Goal: Task Accomplishment & Management: Use online tool/utility

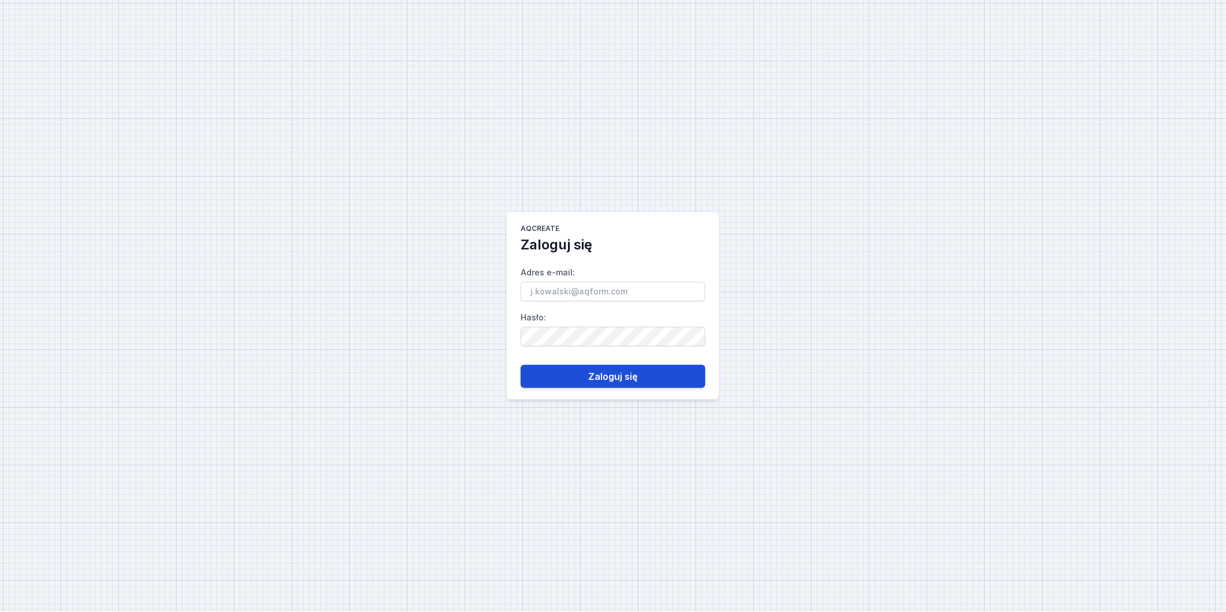
type input "andrzej.fadiejew@aqform.com"
click at [612, 381] on button "Zaloguj się" at bounding box center [612, 376] width 185 height 23
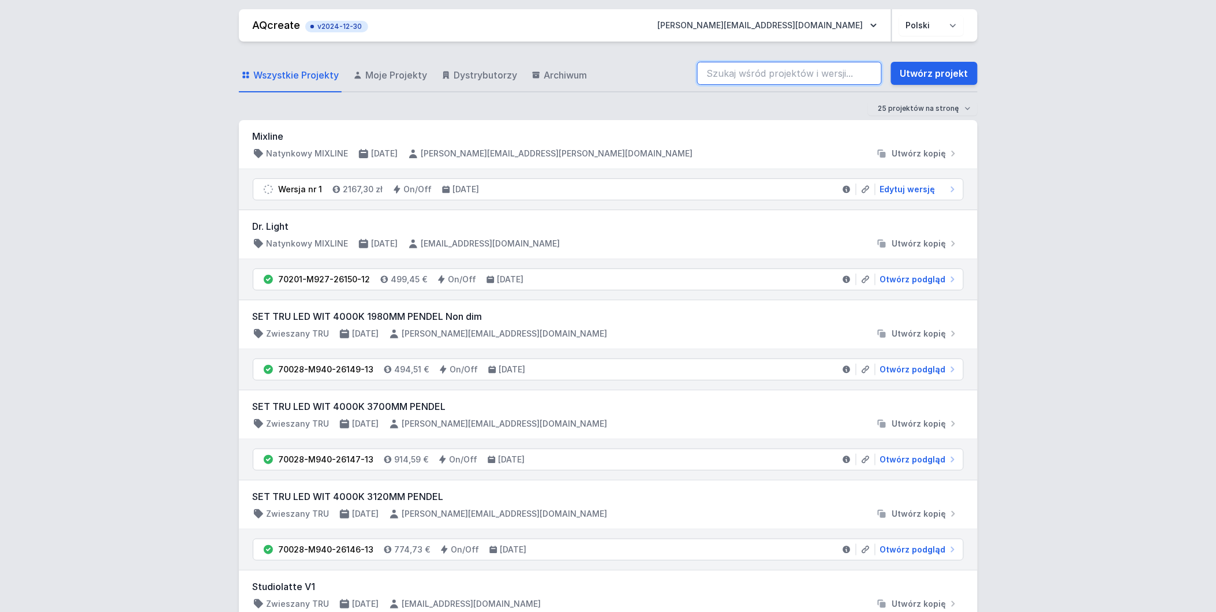
click at [730, 72] on input "search" at bounding box center [789, 73] width 185 height 23
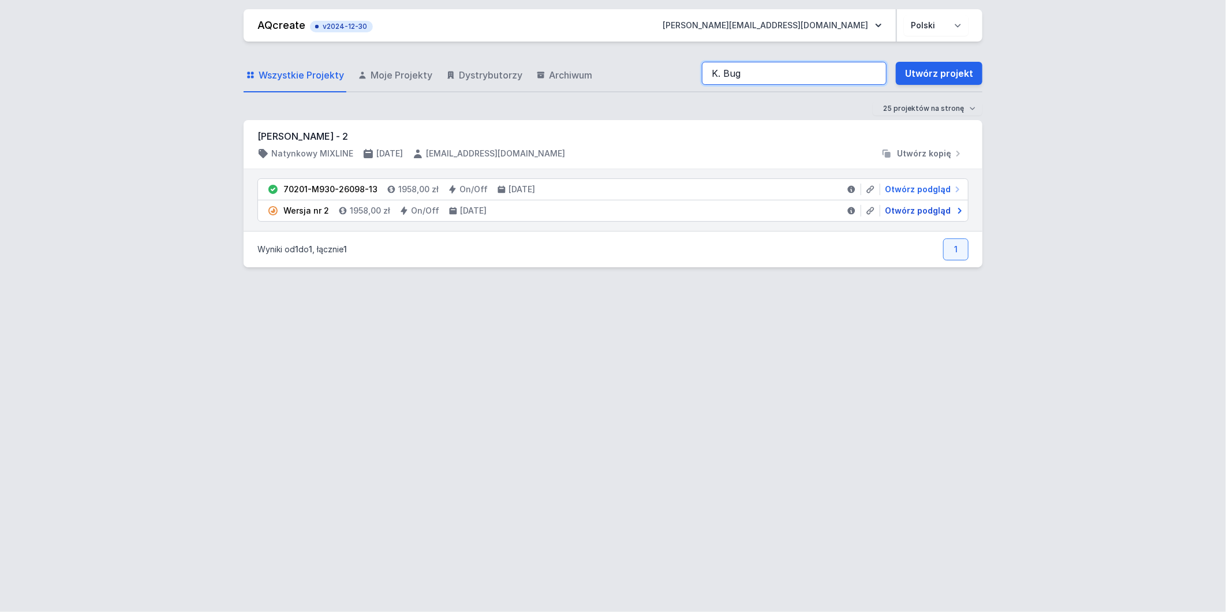
type input "K. Bug"
click at [930, 211] on span "Otwórz podgląd" at bounding box center [918, 211] width 66 height 12
select select "2"
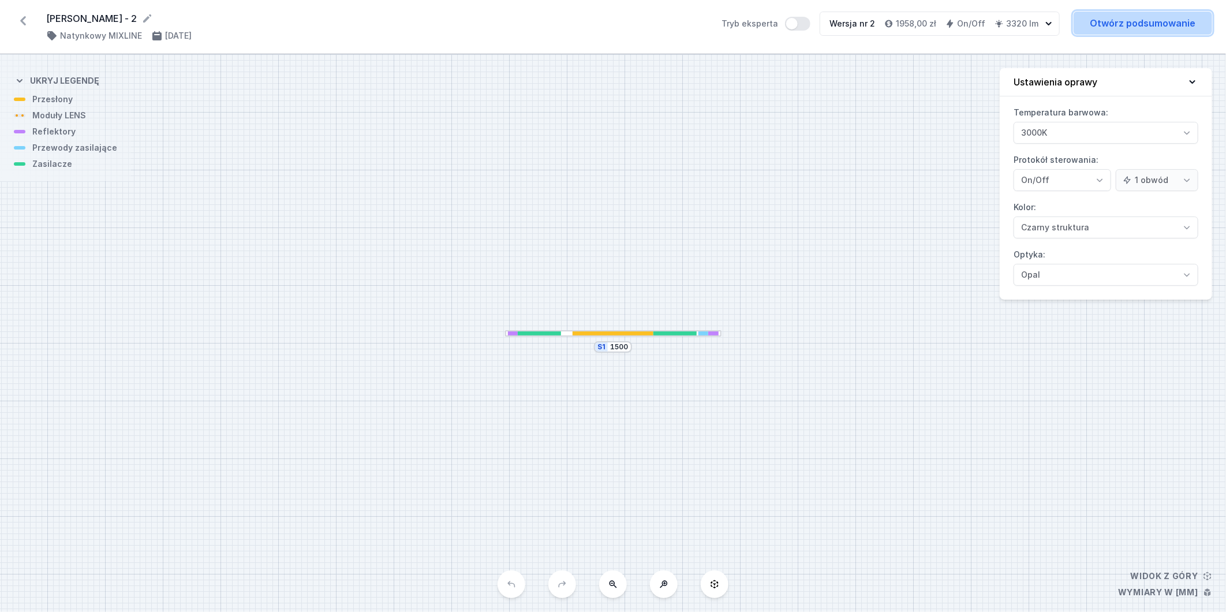
click at [1143, 21] on link "Otwórz podsumowanie" at bounding box center [1142, 23] width 138 height 23
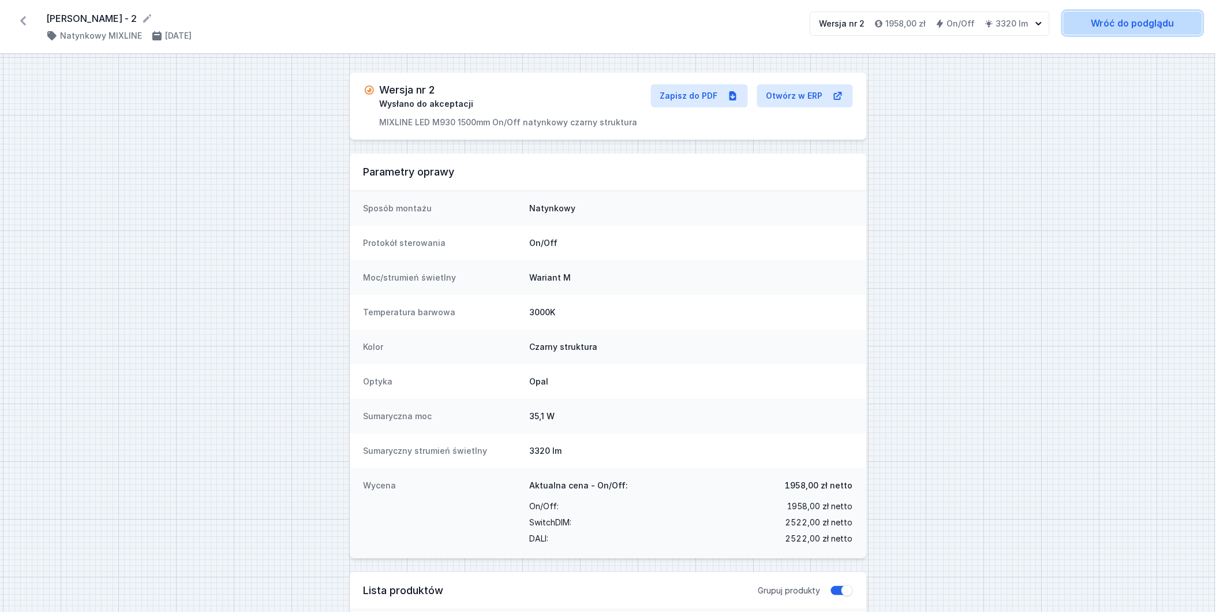
click at [1137, 20] on link "Wróć do podglądu" at bounding box center [1132, 23] width 138 height 23
select select "2"
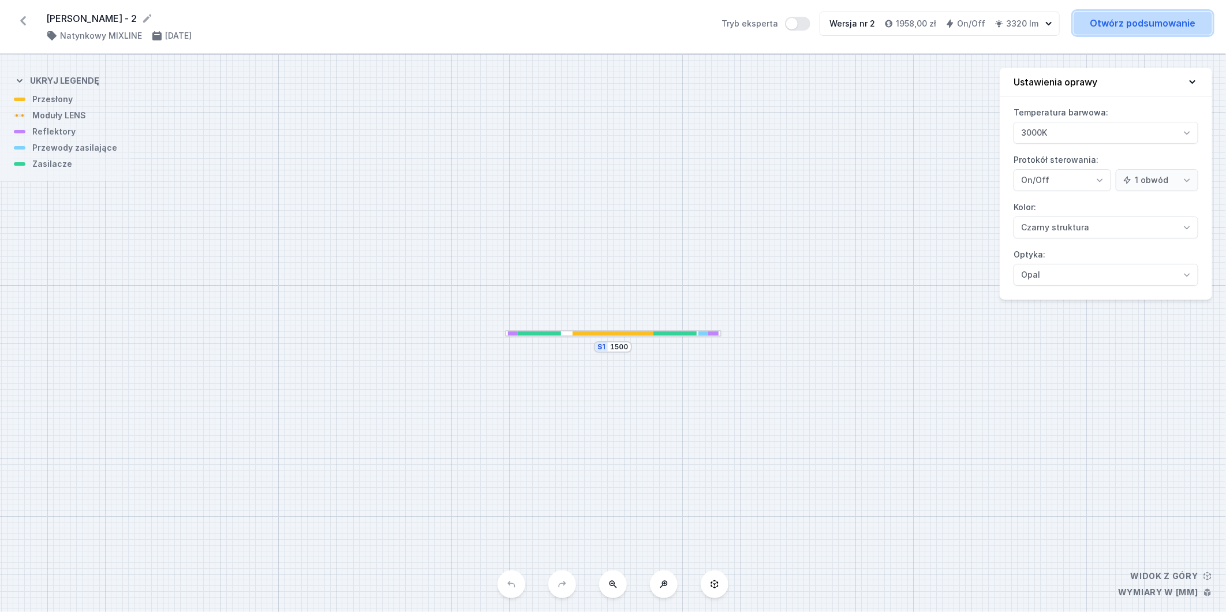
click at [1105, 18] on link "Otwórz podsumowanie" at bounding box center [1142, 23] width 138 height 23
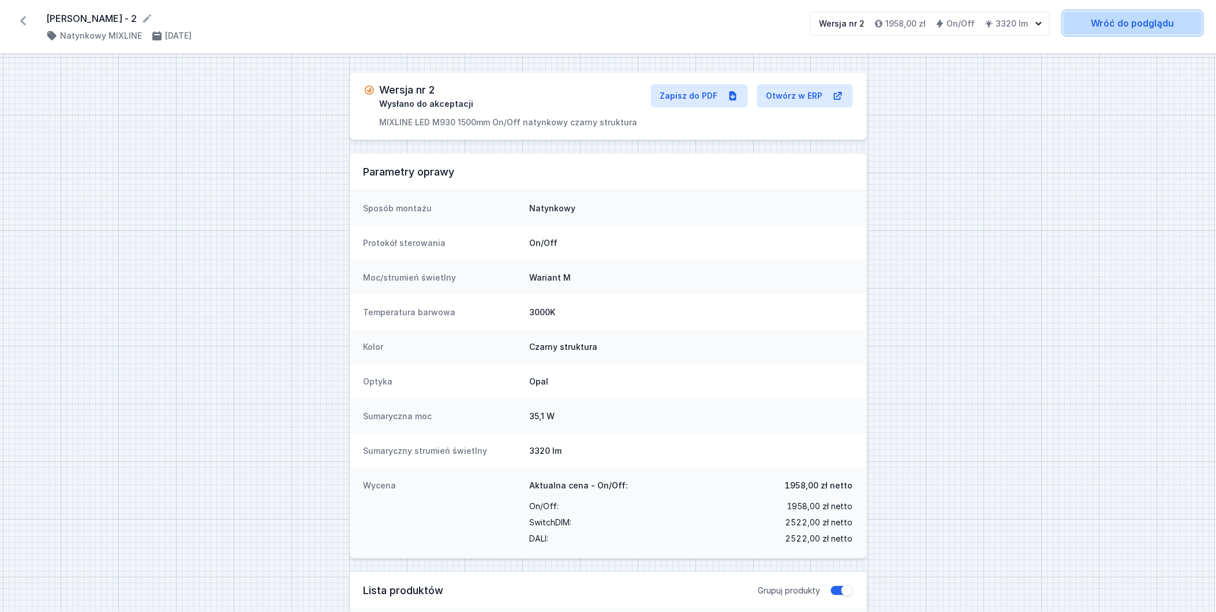
click at [1132, 19] on link "Wróć do podglądu" at bounding box center [1132, 23] width 138 height 23
select select "2"
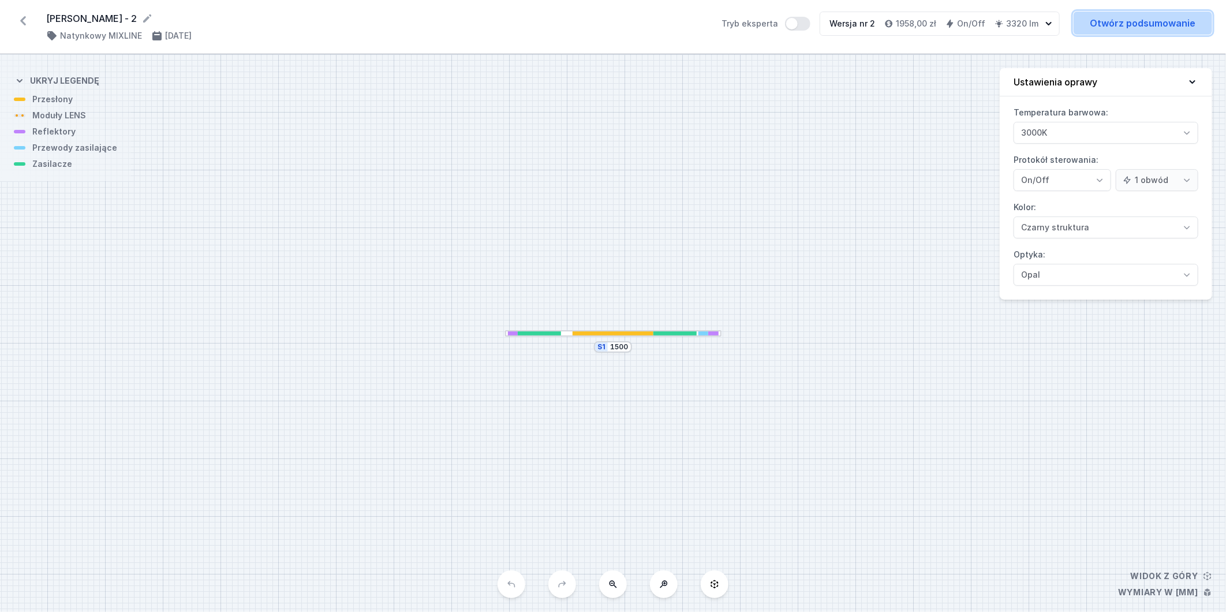
click at [1117, 27] on link "Otwórz podsumowanie" at bounding box center [1142, 23] width 138 height 23
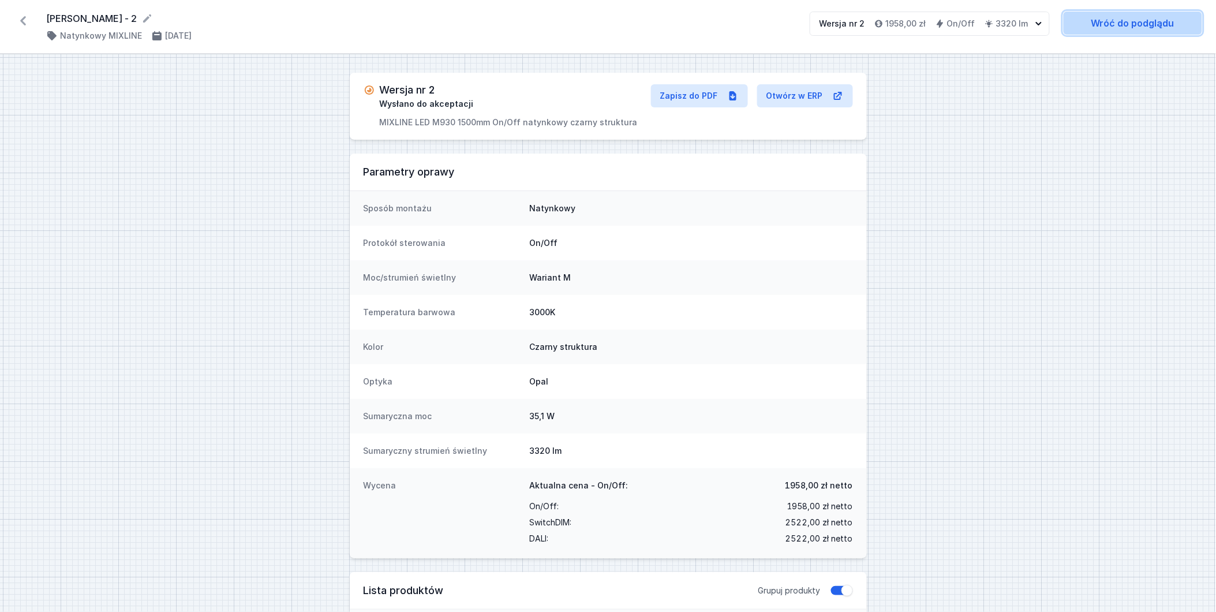
click at [1122, 26] on link "Wróć do podglądu" at bounding box center [1132, 23] width 138 height 23
select select "2"
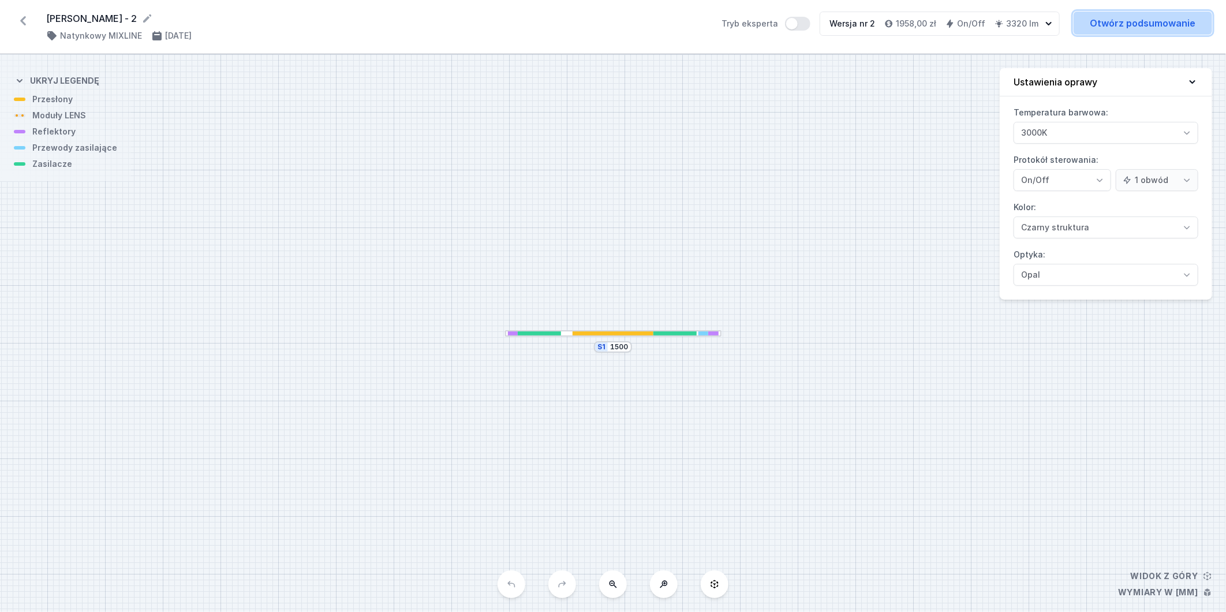
click at [1152, 27] on link "Otwórz podsumowanie" at bounding box center [1142, 23] width 138 height 23
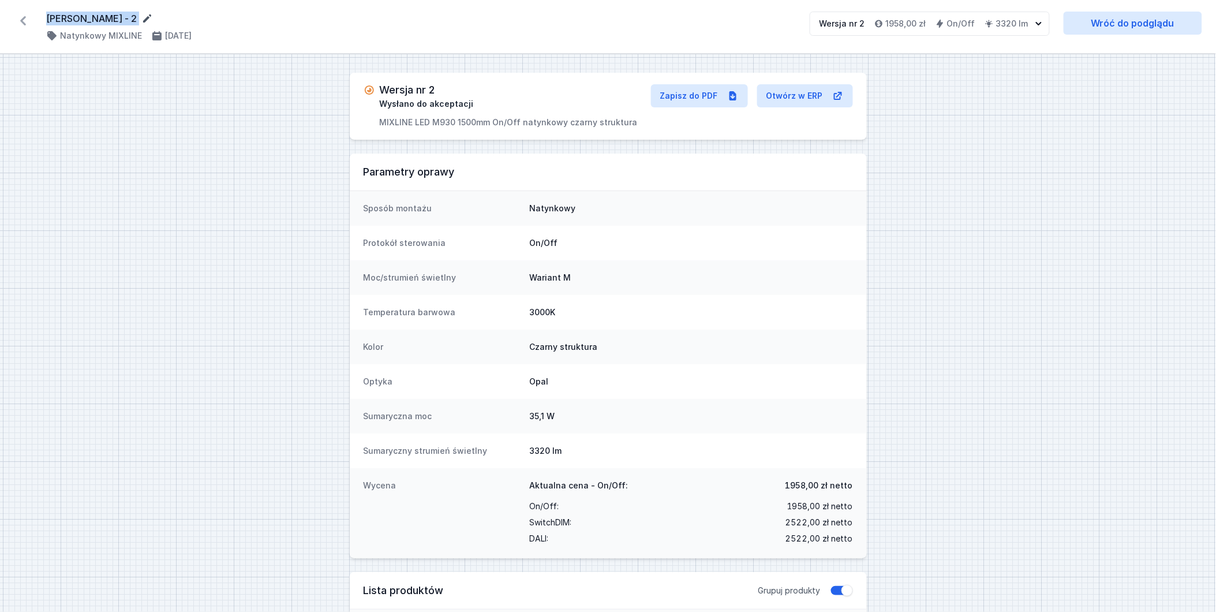
drag, startPoint x: 46, startPoint y: 20, endPoint x: 103, endPoint y: 15, distance: 56.7
click at [103, 15] on form "[PERSON_NAME] - 2" at bounding box center [421, 19] width 750 height 14
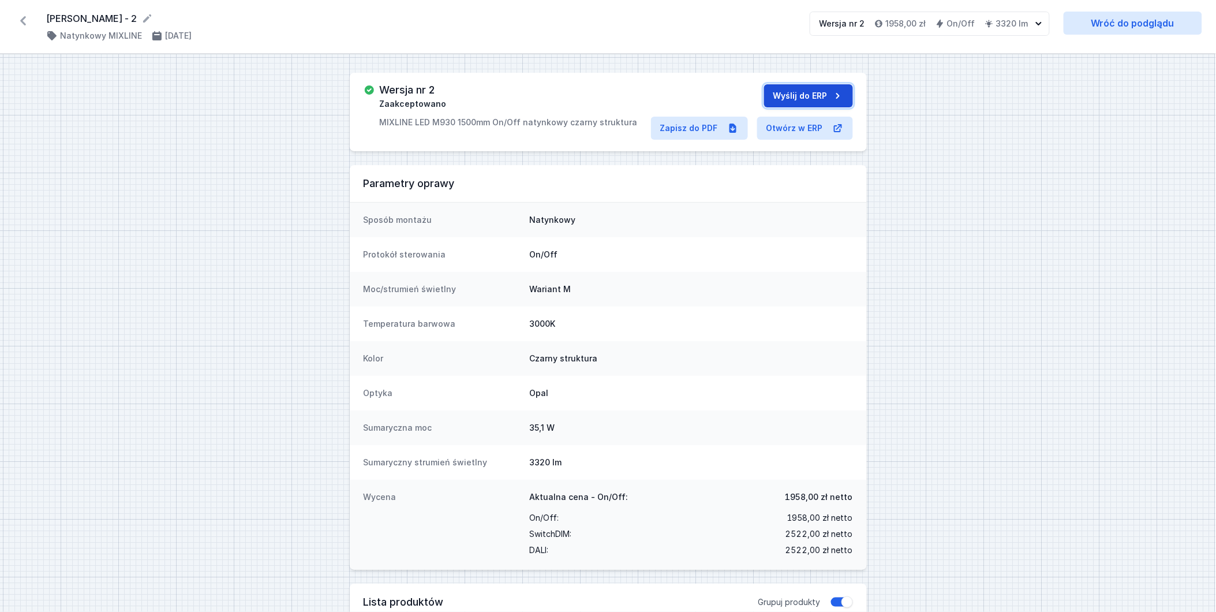
click at [805, 98] on button "Wyślij do ERP" at bounding box center [808, 95] width 89 height 23
drag, startPoint x: 509, startPoint y: 89, endPoint x: 379, endPoint y: 88, distance: 130.4
click at [379, 88] on div "70201-M930-26151-12 Wysłano do ERP MIXLINE LED M930 1500mm On/Off natynkowy [PE…" at bounding box center [507, 106] width 287 height 44
copy h3 "70201-M930-26151-12"
